Goal: Find specific page/section: Locate a particular part of the current website

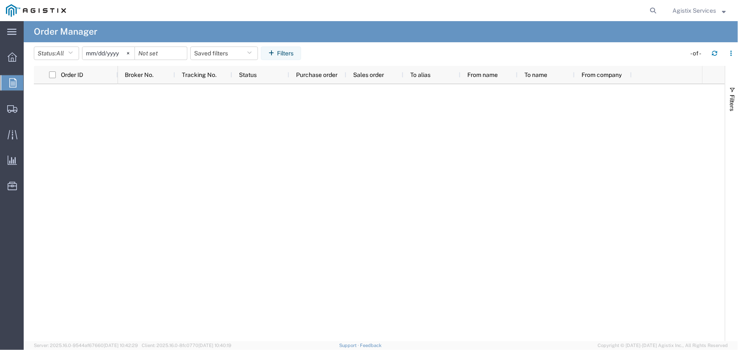
click at [15, 80] on icon at bounding box center [12, 82] width 7 height 9
click at [684, 9] on span "Agistix Services" at bounding box center [695, 10] width 44 height 9
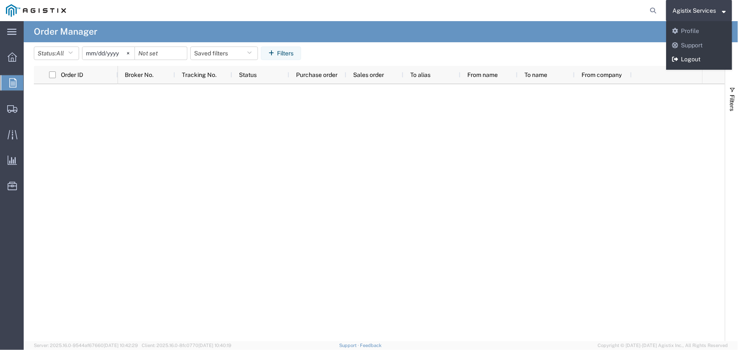
click at [680, 61] on link "Logout" at bounding box center [699, 59] width 66 height 14
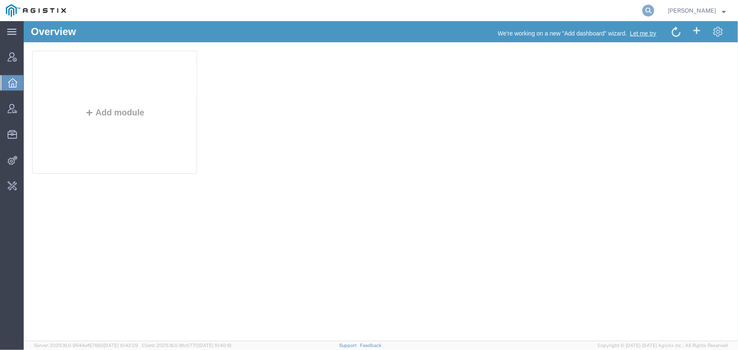
click at [647, 7] on icon at bounding box center [649, 11] width 12 height 12
type input "offline@technogel.com"
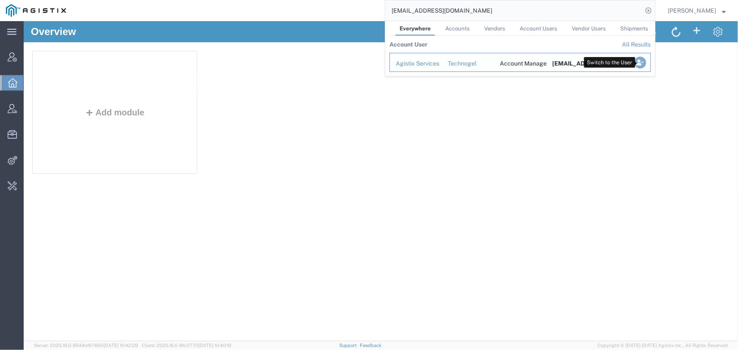
click at [639, 63] on icon "Search Results" at bounding box center [641, 63] width 12 height 12
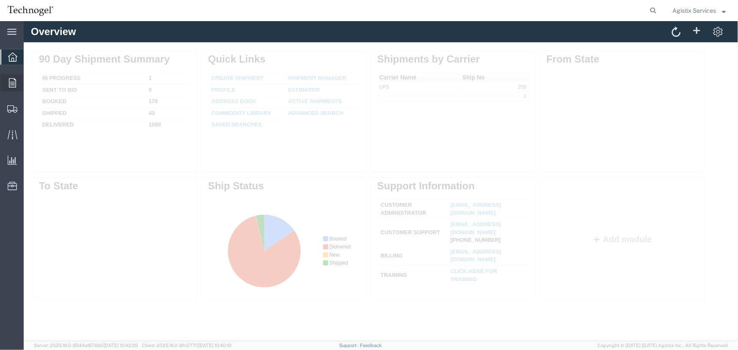
click at [14, 82] on icon at bounding box center [12, 82] width 7 height 9
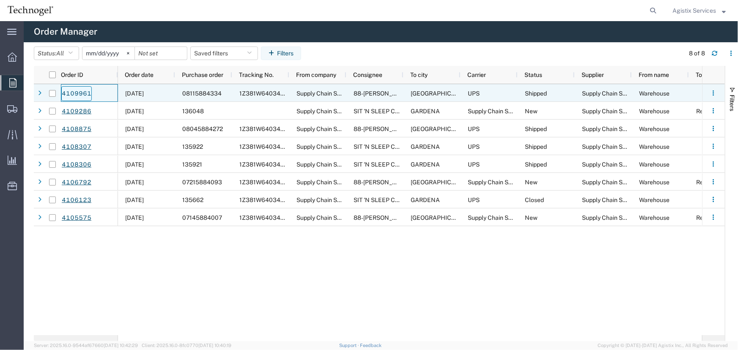
click at [85, 94] on link "4109961" at bounding box center [76, 93] width 30 height 15
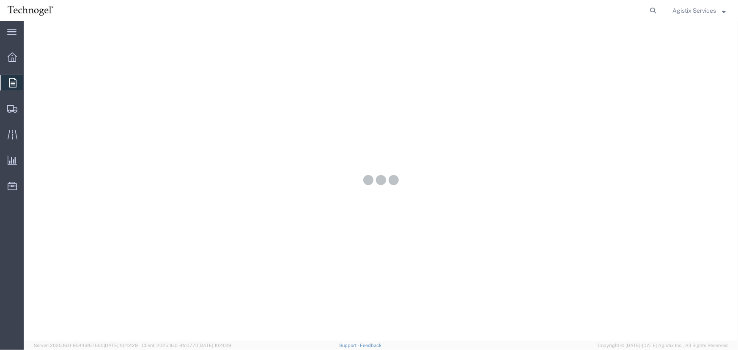
click at [12, 84] on icon at bounding box center [12, 82] width 7 height 9
